Goal: Task Accomplishment & Management: Use online tool/utility

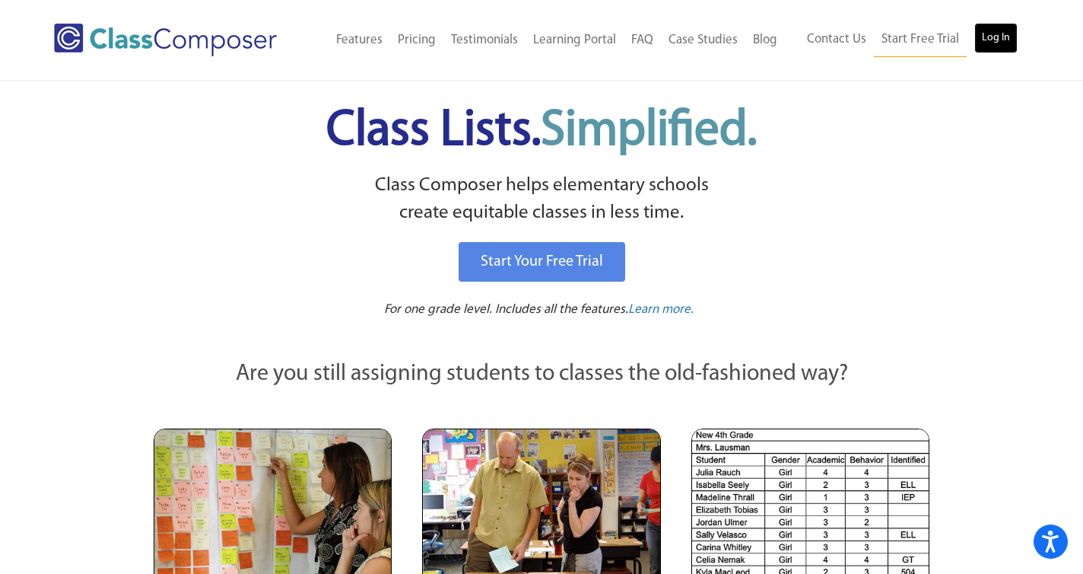
click at [1013, 46] on link "Log In" at bounding box center [996, 38] width 43 height 30
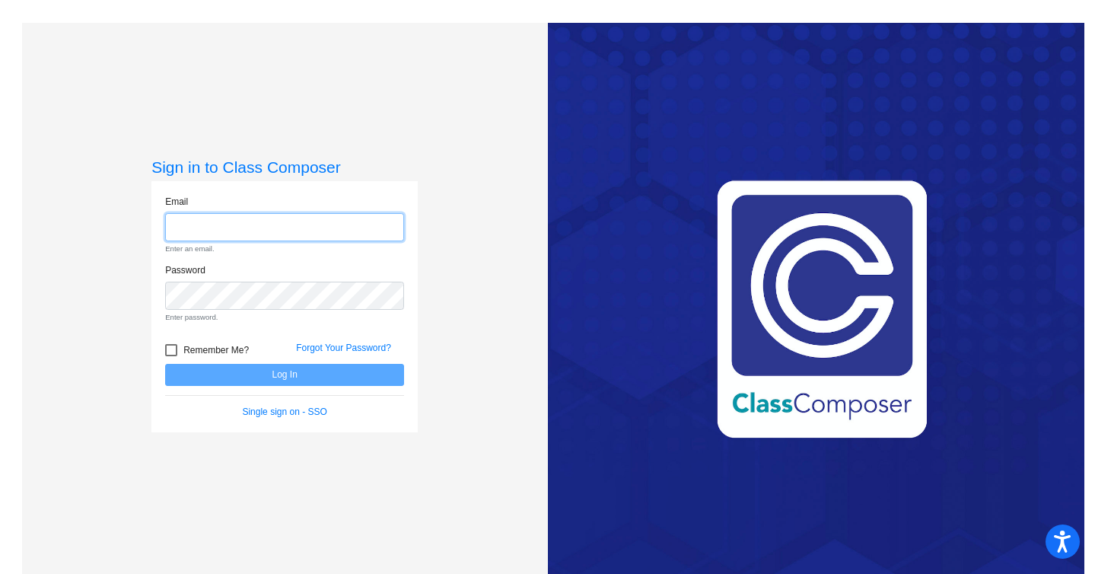
type input "[EMAIL_ADDRESS][PERSON_NAME][DOMAIN_NAME]"
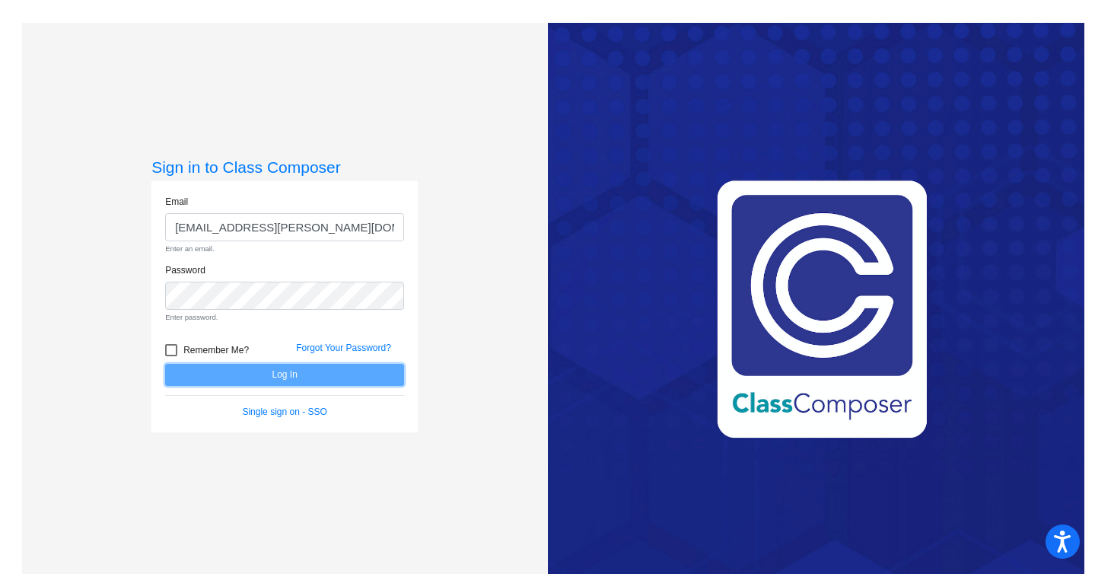
click at [246, 369] on form "Email [EMAIL_ADDRESS][PERSON_NAME][DOMAIN_NAME] Enter an email. Password Enter …" at bounding box center [284, 307] width 239 height 224
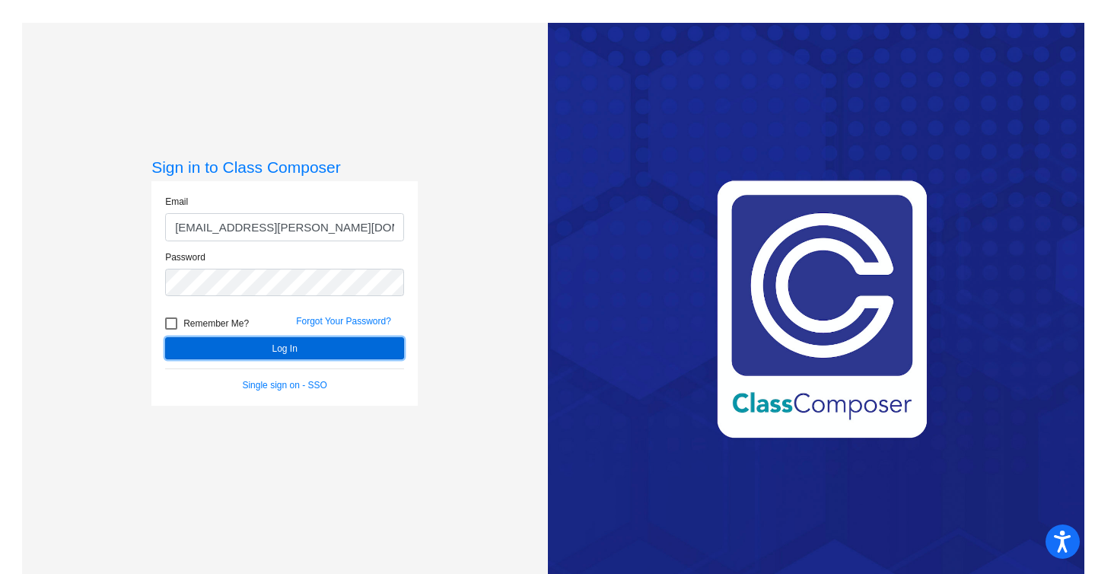
click at [256, 351] on button "Log In" at bounding box center [284, 348] width 239 height 22
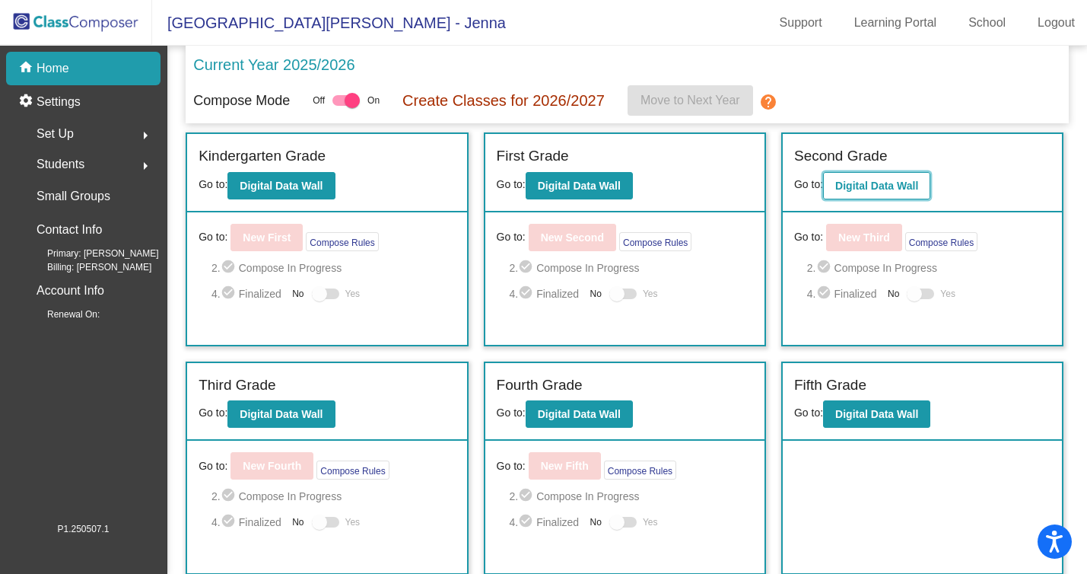
click at [875, 186] on b "Digital Data Wall" at bounding box center [876, 186] width 83 height 12
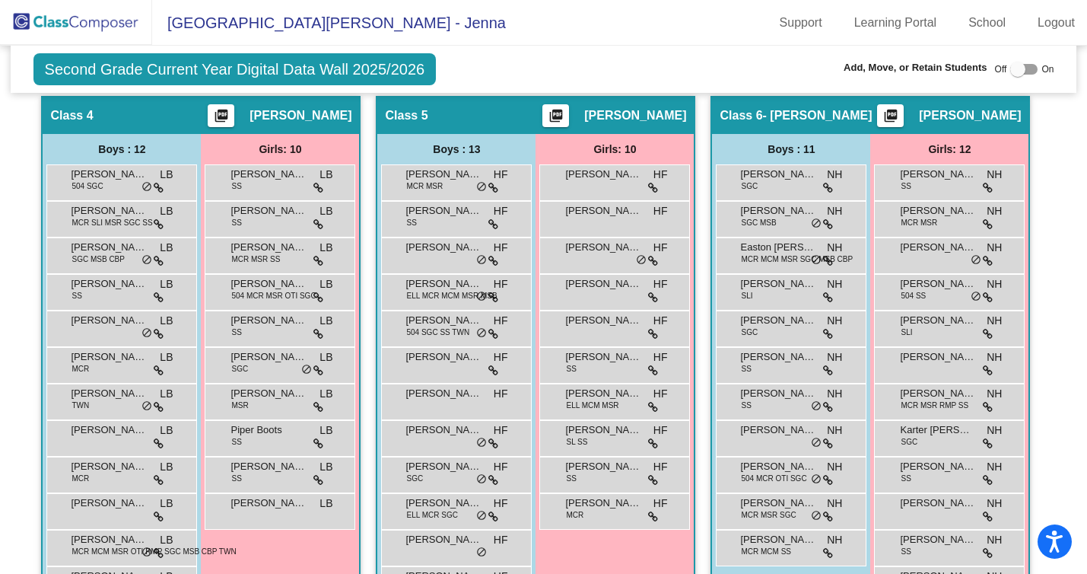
scroll to position [1200, 0]
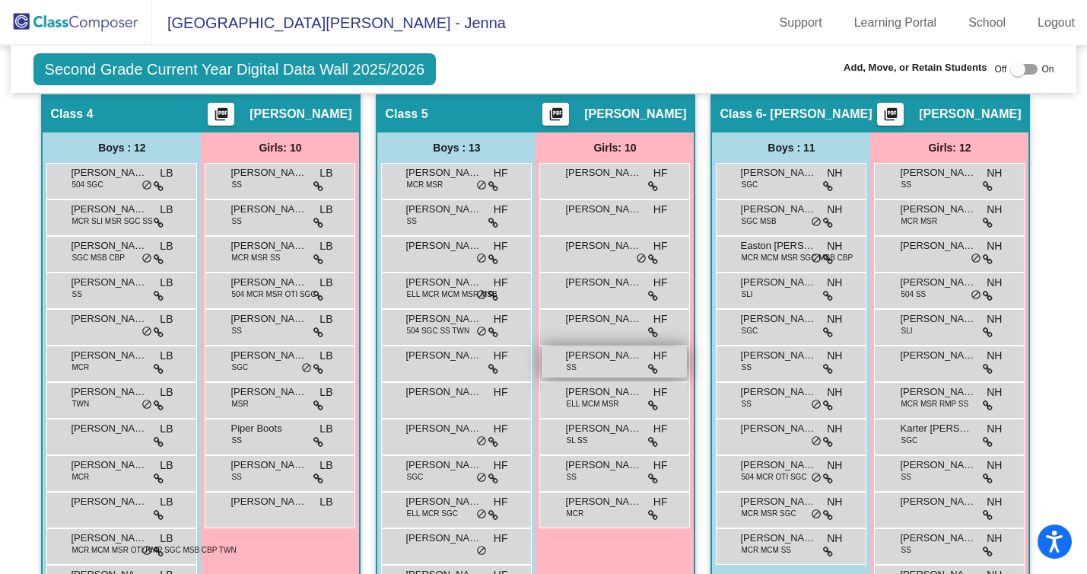
click at [596, 367] on div "[PERSON_NAME] SS HF lock do_not_disturb_alt" at bounding box center [614, 361] width 145 height 31
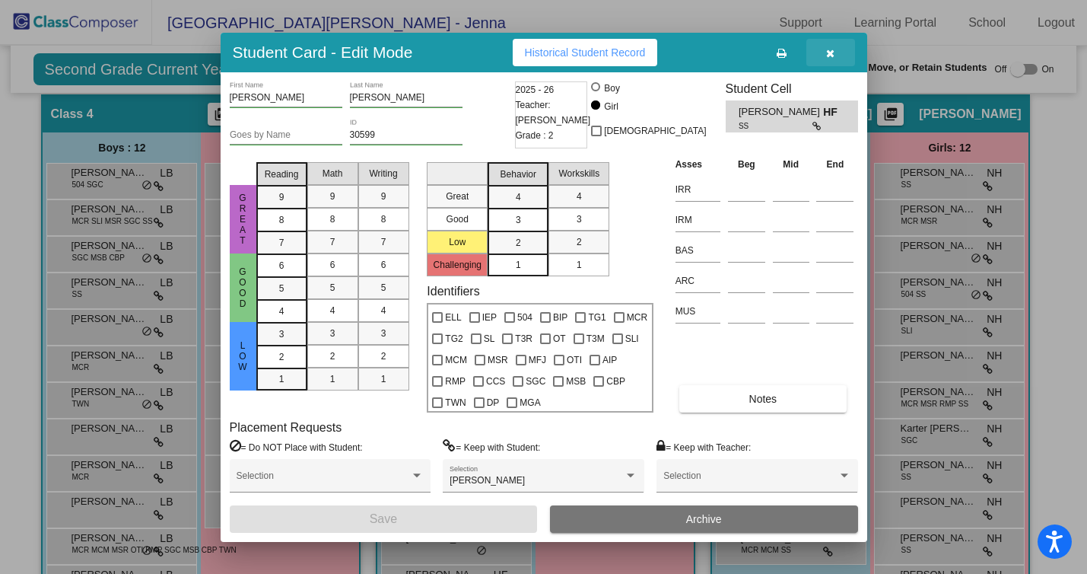
click at [827, 52] on icon "button" at bounding box center [830, 53] width 8 height 11
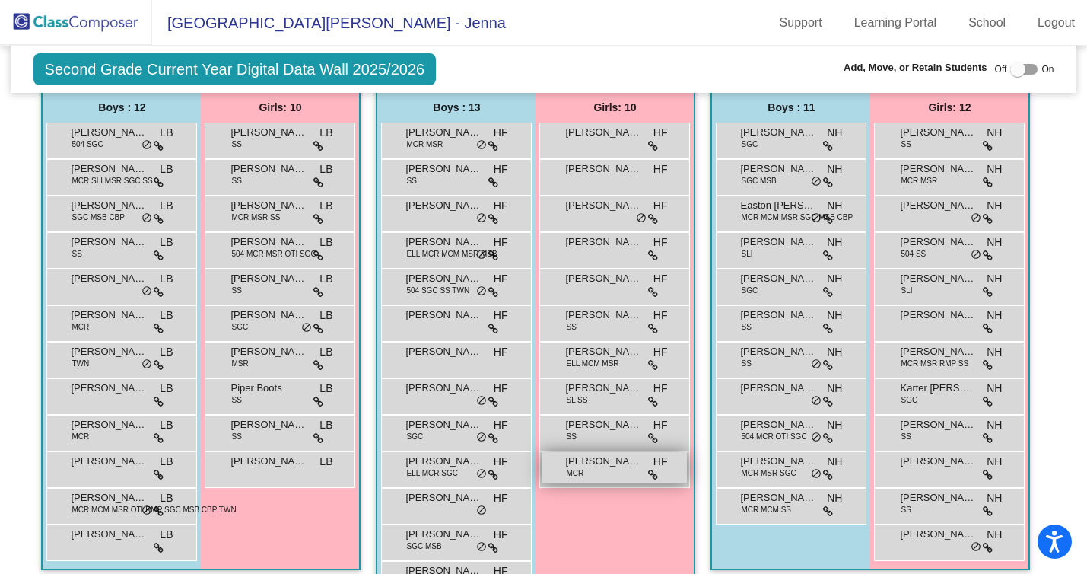
scroll to position [1242, 0]
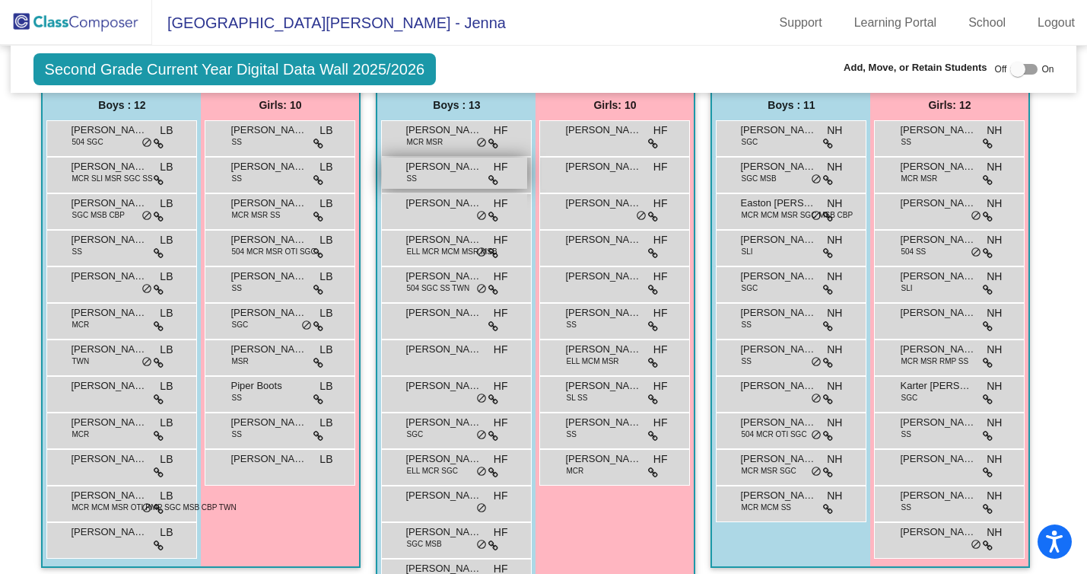
click at [459, 186] on div "Adam Pacyna SS HF lock do_not_disturb_alt" at bounding box center [454, 172] width 145 height 31
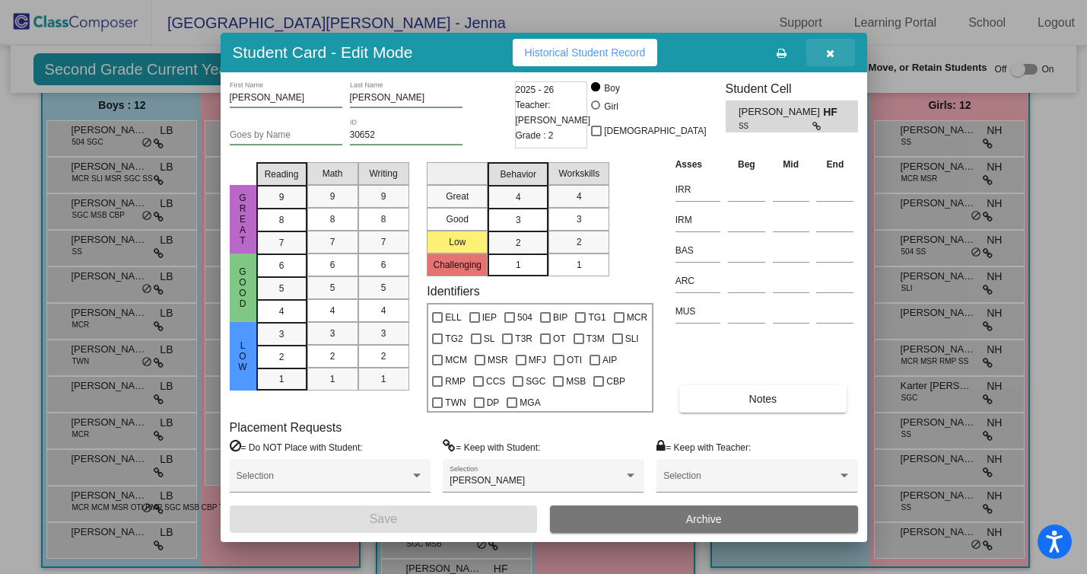
click at [837, 49] on button "button" at bounding box center [830, 52] width 49 height 27
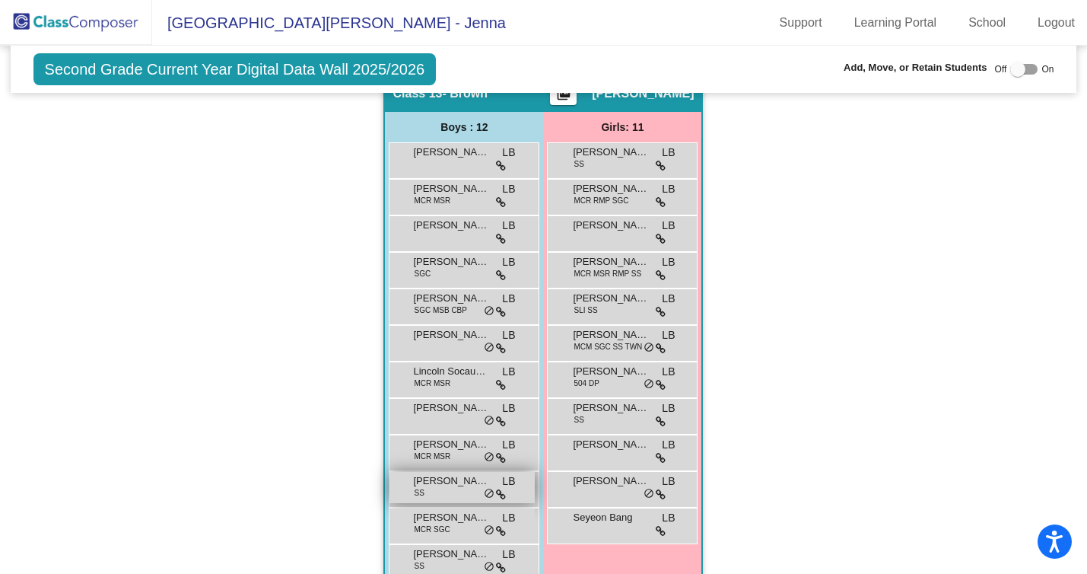
scroll to position [2923, 3]
